Goal: Obtain resource: Download file/media

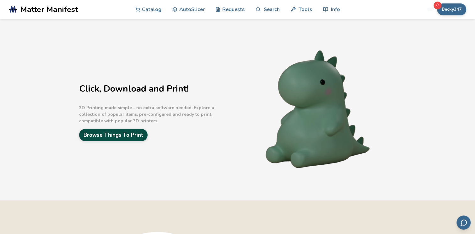
click at [134, 139] on link "Browse Things To Print" at bounding box center [113, 135] width 68 height 12
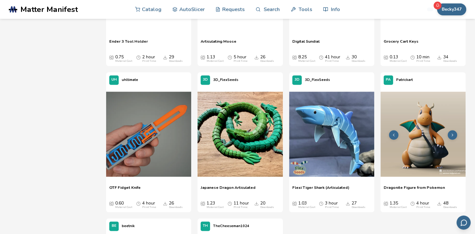
scroll to position [941, 0]
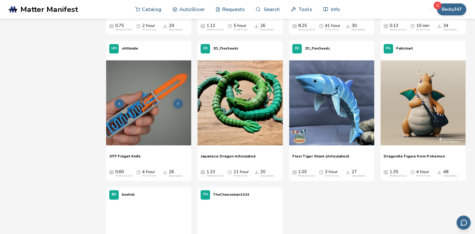
click at [181, 104] on button at bounding box center [177, 103] width 9 height 9
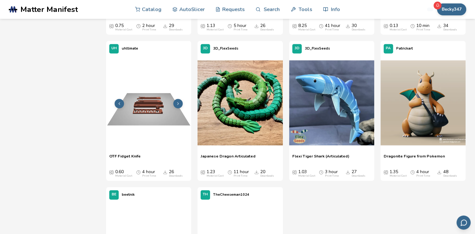
click at [181, 104] on button at bounding box center [177, 103] width 9 height 9
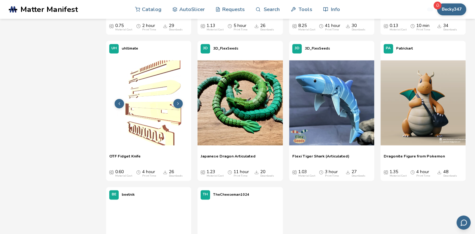
click at [180, 104] on button at bounding box center [177, 103] width 9 height 9
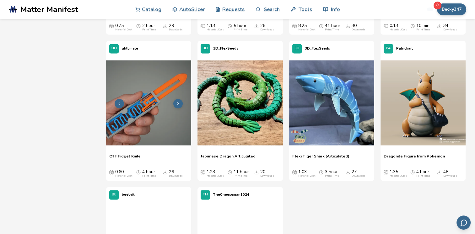
click at [148, 114] on img at bounding box center [148, 102] width 85 height 85
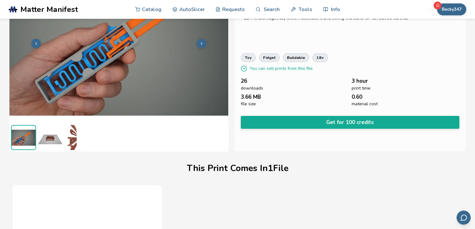
scroll to position [46, 0]
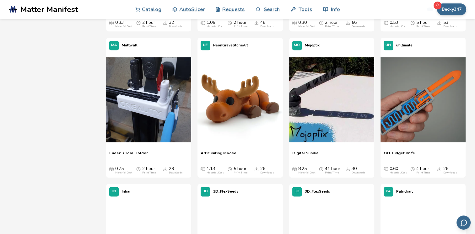
scroll to position [831, 0]
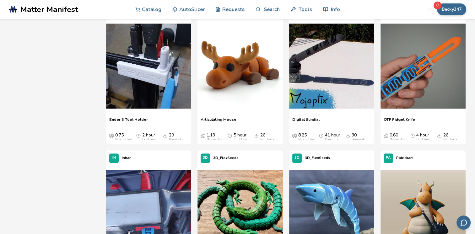
click at [408, 120] on span "OTF Fidget Knife" at bounding box center [398, 121] width 31 height 9
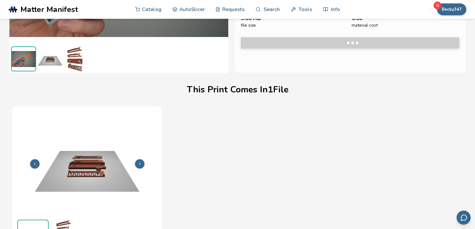
scroll to position [140, 0]
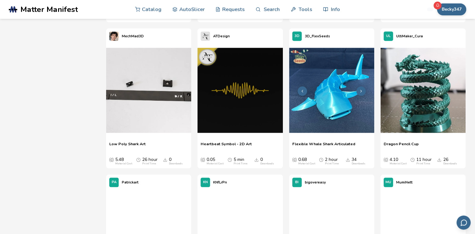
scroll to position [1277, 0]
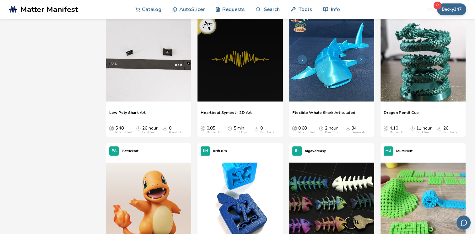
click at [358, 61] on icon at bounding box center [360, 60] width 4 height 4
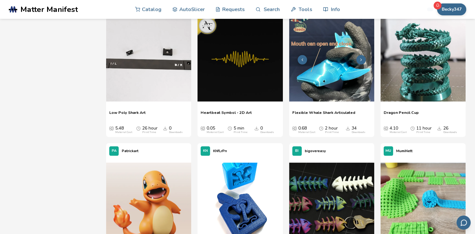
click at [358, 61] on icon at bounding box center [360, 60] width 4 height 4
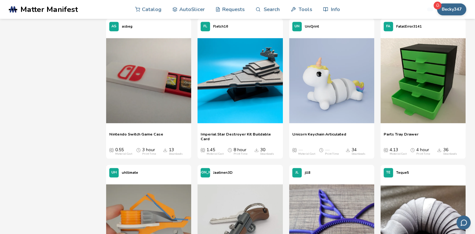
scroll to position [1685, 0]
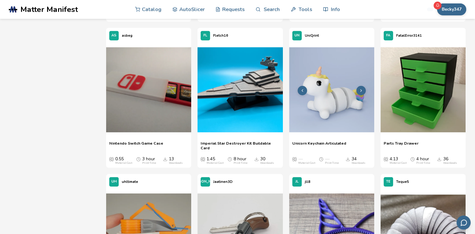
click at [329, 115] on img at bounding box center [331, 89] width 85 height 85
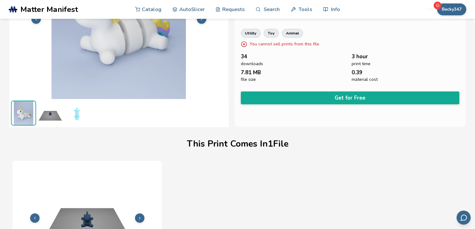
scroll to position [77, 0]
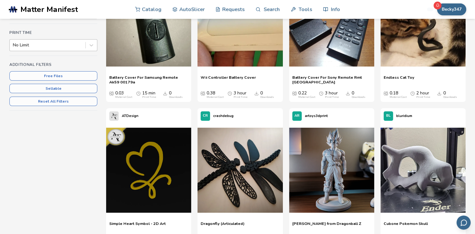
scroll to position [141, 0]
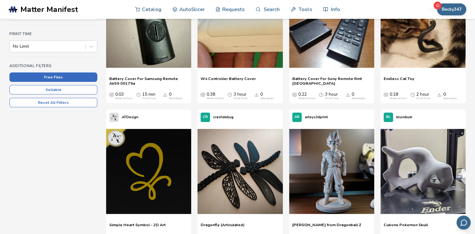
click at [58, 77] on button "Free Files" at bounding box center [53, 76] width 88 height 9
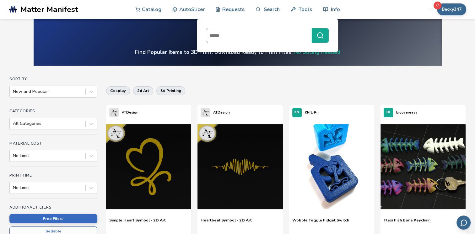
drag, startPoint x: 244, startPoint y: 30, endPoint x: 241, endPoint y: 35, distance: 6.0
click at [241, 34] on input at bounding box center [257, 35] width 102 height 11
click at [311, 28] on button "********" at bounding box center [319, 35] width 17 height 14
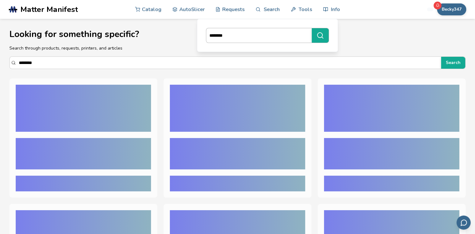
type input "*********"
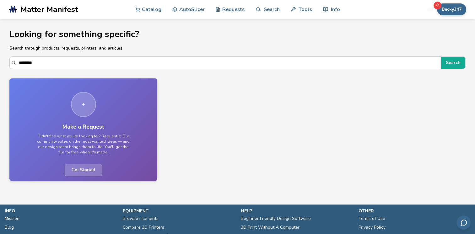
scroll to position [31, 0]
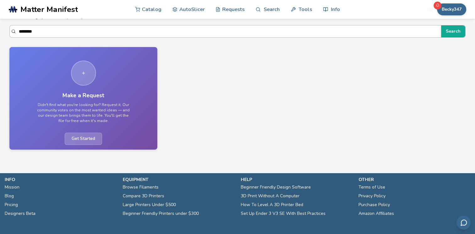
click at [42, 31] on input "********" at bounding box center [228, 31] width 419 height 11
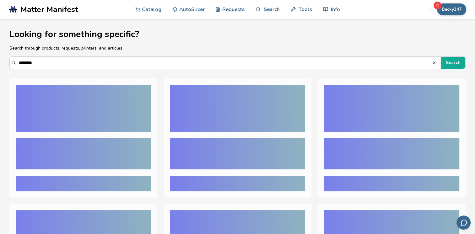
type input "********"
click at [441, 57] on button "Search" at bounding box center [453, 63] width 24 height 12
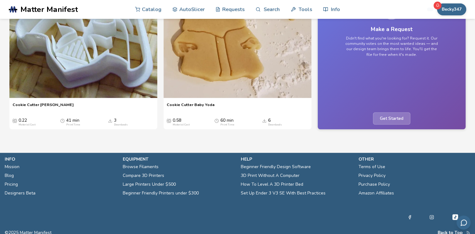
scroll to position [549, 0]
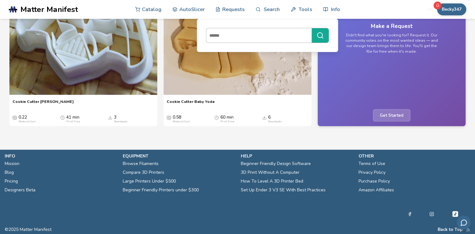
click at [248, 34] on input at bounding box center [257, 35] width 102 height 11
type input "*"
type input "**********"
click at [311, 28] on button "**********" at bounding box center [319, 35] width 17 height 14
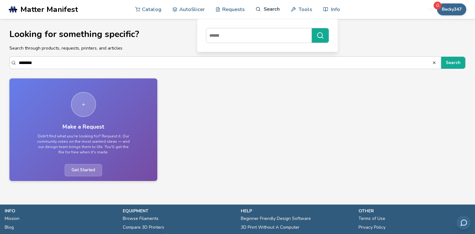
click at [263, 9] on link "Search" at bounding box center [267, 9] width 24 height 19
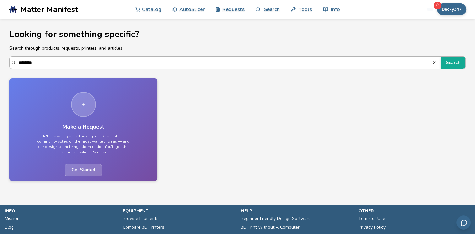
click at [199, 64] on input "********" at bounding box center [225, 62] width 413 height 11
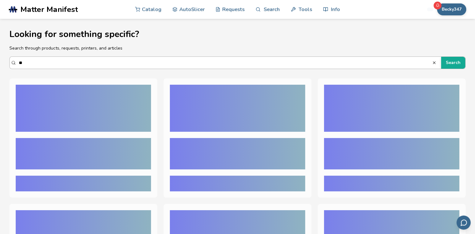
type input "*"
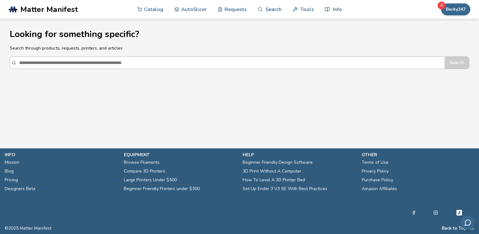
click at [200, 63] on input "Search" at bounding box center [230, 62] width 423 height 11
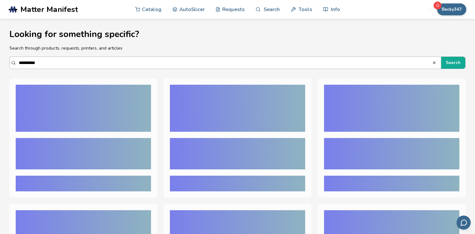
click at [441, 57] on button "Search" at bounding box center [453, 63] width 24 height 12
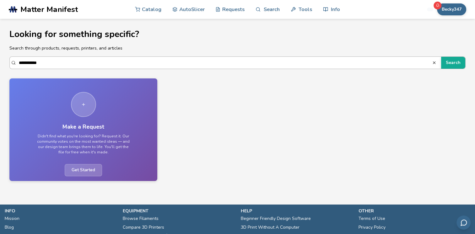
drag, startPoint x: 52, startPoint y: 63, endPoint x: 21, endPoint y: 63, distance: 30.7
click at [21, 63] on input "**********" at bounding box center [225, 62] width 413 height 11
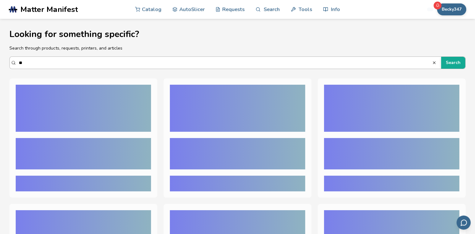
type input "*"
type input "******"
click at [441, 57] on button "Search" at bounding box center [453, 63] width 24 height 12
click at [70, 65] on input "******" at bounding box center [225, 62] width 413 height 11
click at [449, 63] on button "Search" at bounding box center [453, 63] width 24 height 12
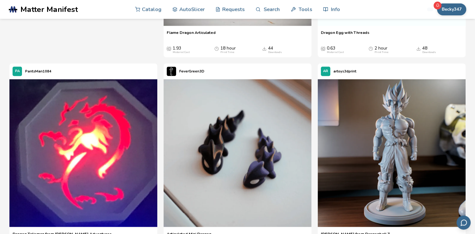
scroll to position [972, 0]
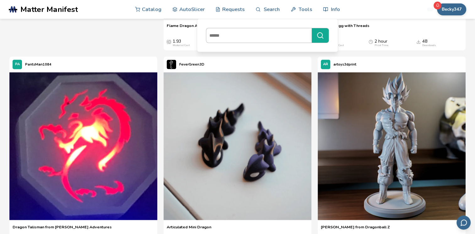
click at [243, 40] on input at bounding box center [257, 35] width 102 height 11
type input "*"
click at [311, 28] on button "********" at bounding box center [319, 35] width 17 height 14
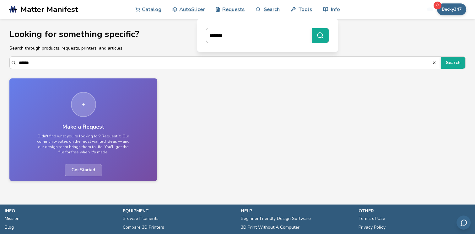
drag, startPoint x: 230, startPoint y: 36, endPoint x: 217, endPoint y: 42, distance: 13.9
click at [206, 37] on input "********" at bounding box center [257, 35] width 102 height 11
type input "*"
click at [265, 12] on link "Search" at bounding box center [267, 9] width 24 height 19
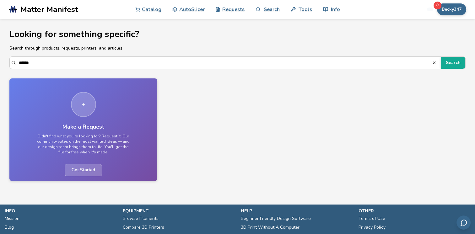
drag, startPoint x: 104, startPoint y: 54, endPoint x: 35, endPoint y: 54, distance: 68.7
click at [35, 54] on section "Looking for something specific? Search through products, requests, printers, an…" at bounding box center [237, 102] width 475 height 167
drag, startPoint x: 39, startPoint y: 64, endPoint x: 31, endPoint y: 64, distance: 7.8
click at [33, 64] on input "******" at bounding box center [225, 62] width 413 height 11
click at [24, 63] on input "******" at bounding box center [225, 62] width 413 height 11
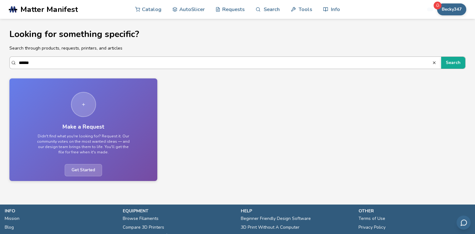
drag, startPoint x: 41, startPoint y: 62, endPoint x: 15, endPoint y: 64, distance: 25.8
click at [15, 64] on div "****** Search" at bounding box center [237, 62] width 456 height 13
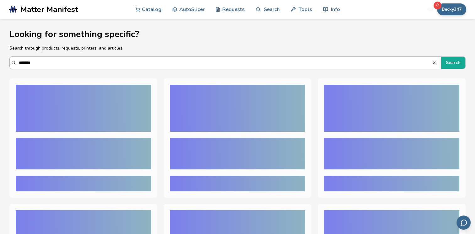
type input "*******"
click at [441, 57] on button "Search" at bounding box center [453, 63] width 24 height 12
click at [451, 62] on button "Search" at bounding box center [453, 63] width 24 height 12
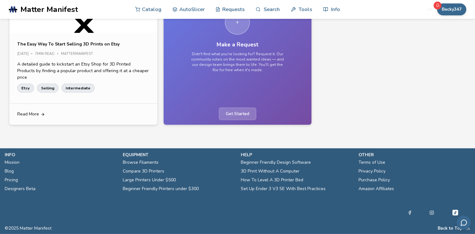
scroll to position [1889, 0]
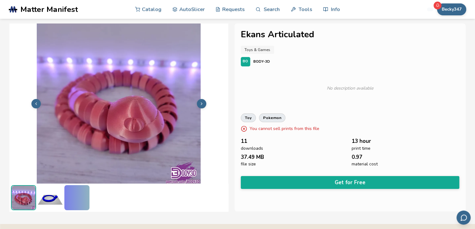
click at [201, 104] on icon at bounding box center [201, 104] width 4 height 4
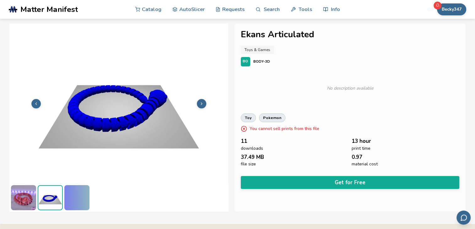
click at [201, 104] on icon at bounding box center [201, 104] width 4 height 4
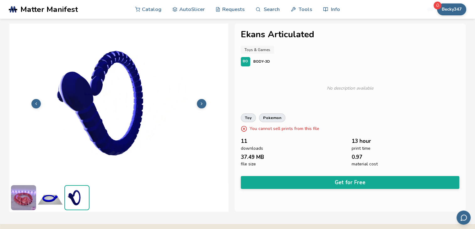
click at [31, 97] on img at bounding box center [118, 103] width 218 height 164
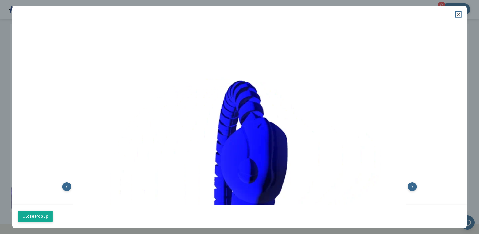
click at [460, 16] on line at bounding box center [459, 14] width 3 height 3
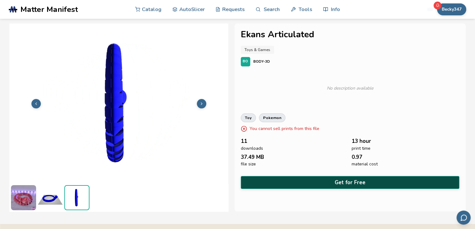
click at [359, 177] on button "Get for Free" at bounding box center [350, 182] width 218 height 13
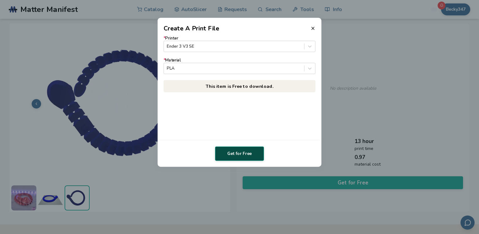
click at [238, 155] on button "Get for Free" at bounding box center [239, 153] width 49 height 14
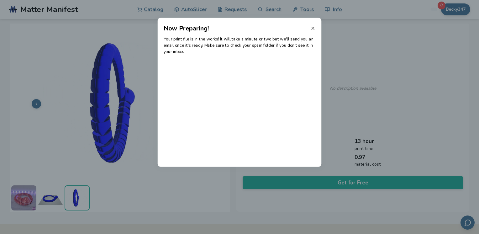
click at [314, 27] on line at bounding box center [313, 28] width 3 height 3
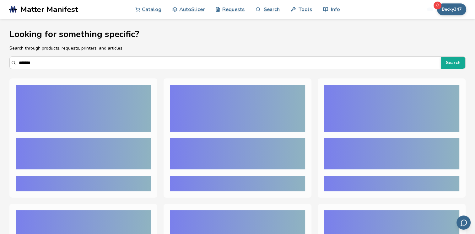
click at [152, 38] on h1 "Looking for something specific?" at bounding box center [237, 34] width 456 height 10
click at [150, 11] on link "Catalog" at bounding box center [148, 9] width 26 height 19
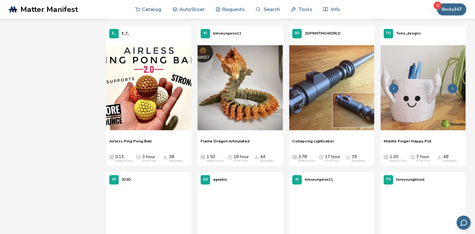
scroll to position [376, 0]
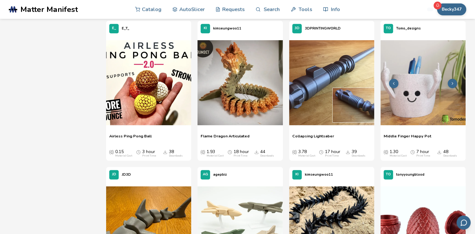
click at [415, 119] on img at bounding box center [422, 82] width 85 height 85
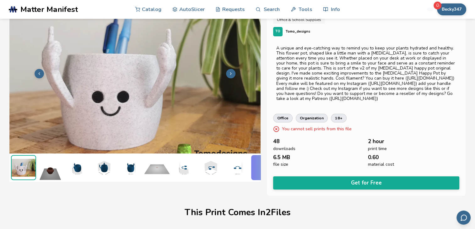
scroll to position [25, 3]
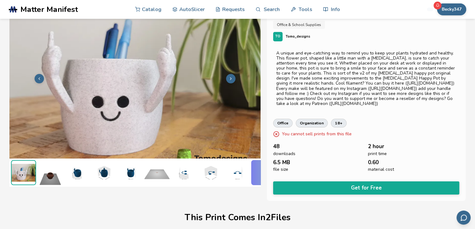
click at [99, 168] on img at bounding box center [103, 172] width 25 height 25
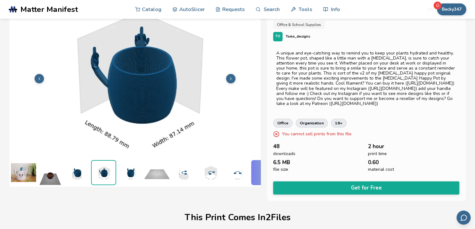
click at [76, 164] on img at bounding box center [76, 172] width 25 height 25
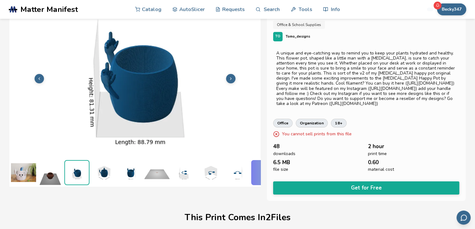
click at [131, 171] on img at bounding box center [130, 172] width 25 height 25
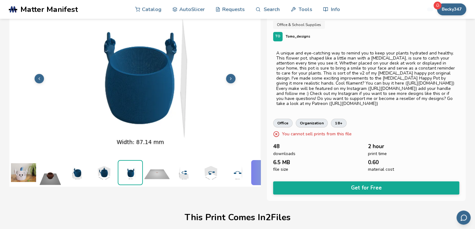
click at [103, 170] on img at bounding box center [103, 172] width 25 height 25
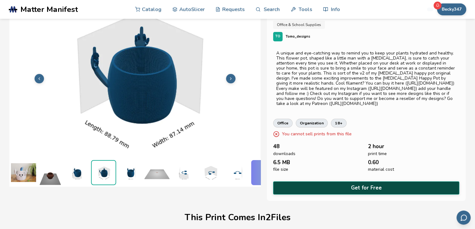
click at [360, 188] on button "Get for Free" at bounding box center [366, 188] width 186 height 13
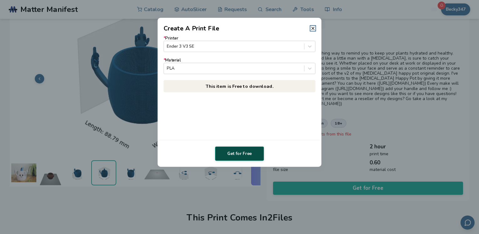
click at [235, 153] on button "Get for Free" at bounding box center [239, 153] width 49 height 14
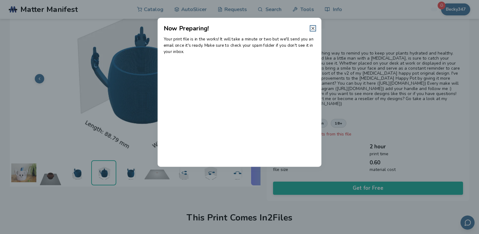
click at [312, 28] on line at bounding box center [313, 28] width 3 height 3
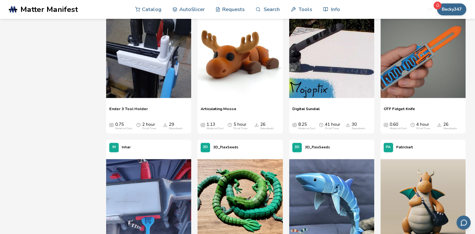
scroll to position [831, 0]
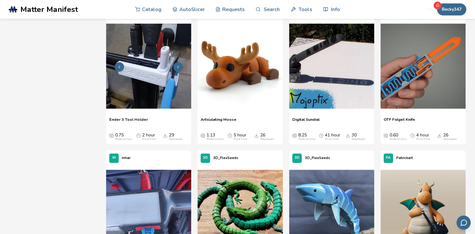
click at [153, 77] on img at bounding box center [148, 66] width 85 height 85
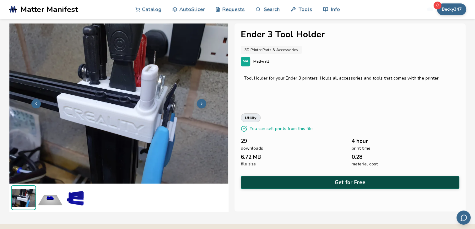
click at [311, 185] on button "Get for Free" at bounding box center [350, 182] width 218 height 13
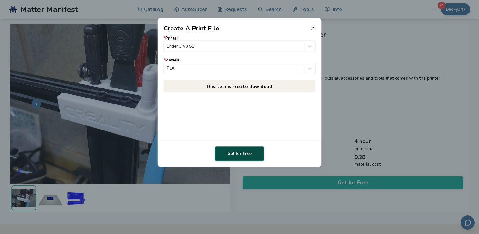
click at [238, 151] on button "Get for Free" at bounding box center [239, 153] width 49 height 14
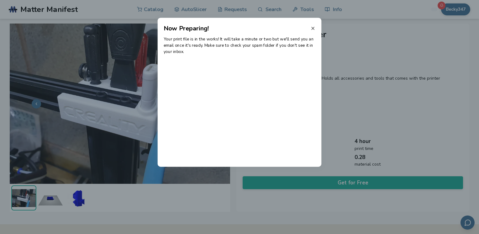
click at [313, 28] on icon at bounding box center [313, 28] width 5 height 5
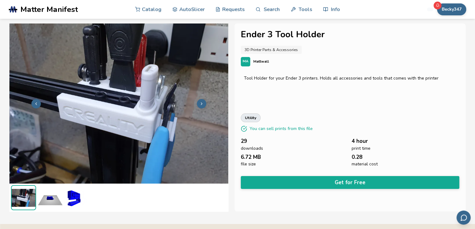
click at [202, 104] on icon at bounding box center [201, 104] width 4 height 4
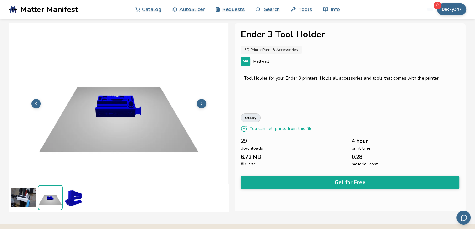
click at [201, 105] on polyline at bounding box center [201, 104] width 1 height 2
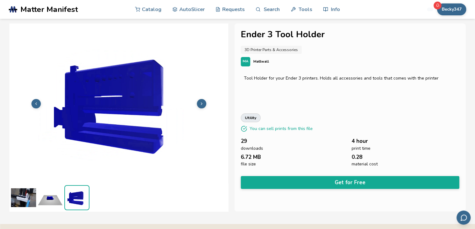
click at [201, 105] on polyline at bounding box center [201, 104] width 1 height 2
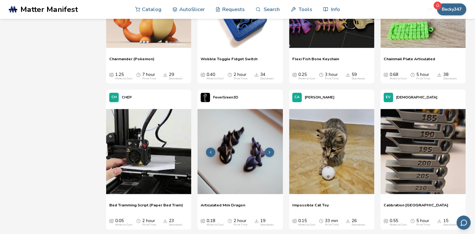
scroll to position [1490, 0]
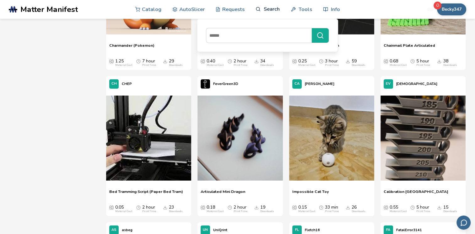
click at [271, 12] on link "Search" at bounding box center [267, 9] width 24 height 19
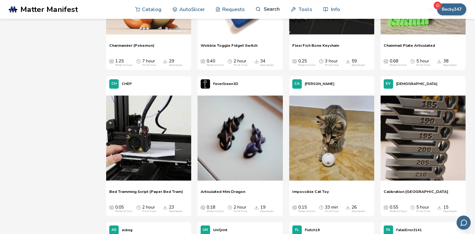
click at [271, 11] on link "Search" at bounding box center [267, 9] width 24 height 19
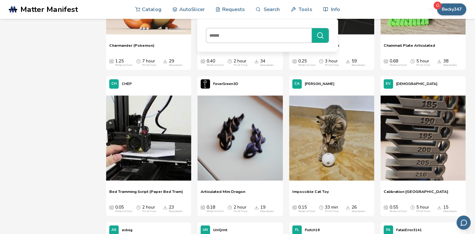
click at [249, 36] on input at bounding box center [257, 35] width 102 height 11
type input "**********"
click at [311, 28] on button "**********" at bounding box center [319, 35] width 17 height 14
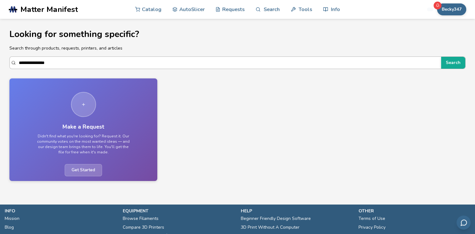
drag, startPoint x: 60, startPoint y: 63, endPoint x: 15, endPoint y: 61, distance: 45.2
click at [14, 61] on div "**********" at bounding box center [237, 62] width 456 height 13
